Goal: Task Accomplishment & Management: Complete application form

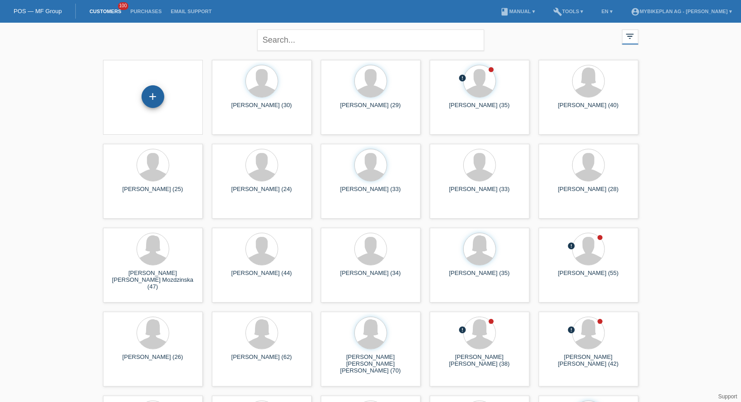
click at [160, 88] on div "+" at bounding box center [153, 96] width 23 height 23
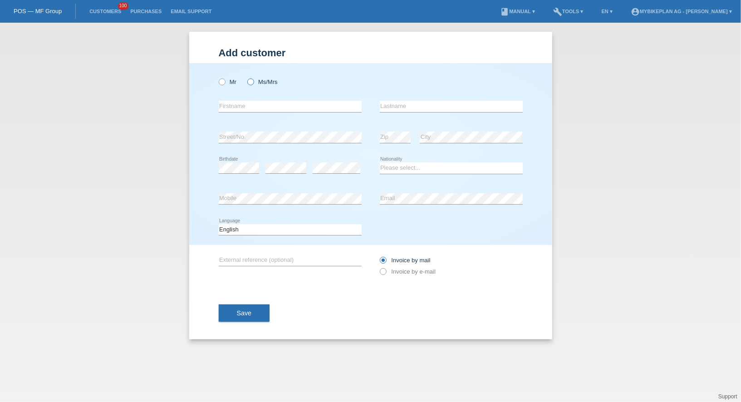
click at [255, 85] on label "Ms/Mrs" at bounding box center [262, 81] width 30 height 7
click at [253, 84] on input "Ms/Mrs" at bounding box center [250, 81] width 6 height 6
radio input "true"
click at [255, 97] on div "error Firstname" at bounding box center [290, 106] width 143 height 31
click at [255, 103] on input "text" at bounding box center [290, 106] width 143 height 11
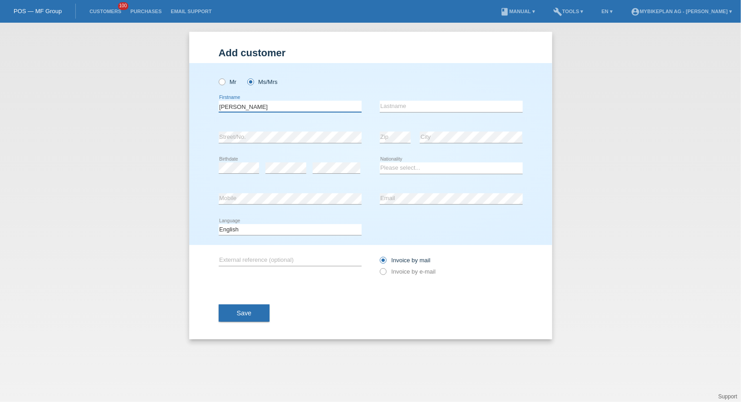
type input "[PERSON_NAME]"
type input "Haakvoort"
select select "DE"
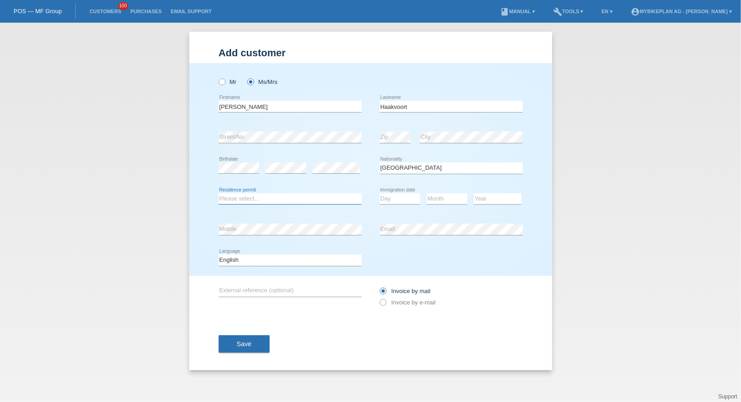
select select "B"
select select "07"
select select "09"
select select "2023"
